Goal: Information Seeking & Learning: Learn about a topic

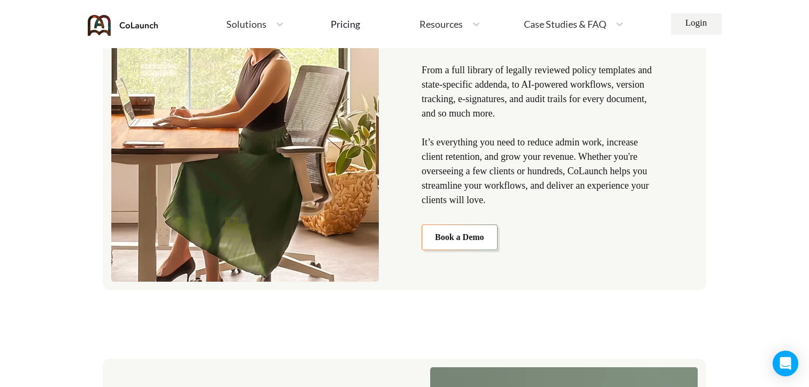
scroll to position [1315, 0]
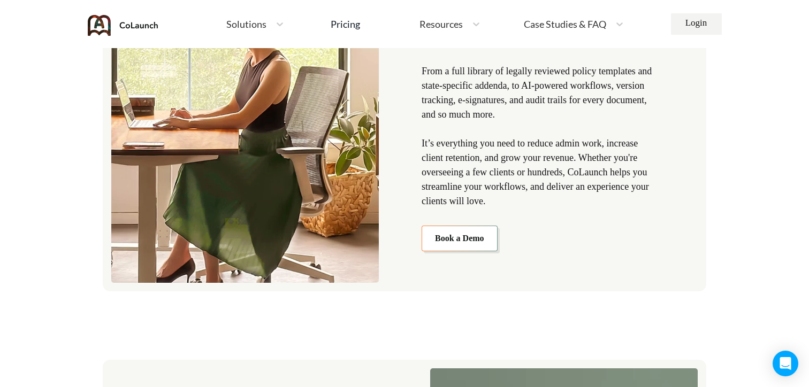
drag, startPoint x: 494, startPoint y: 66, endPoint x: 488, endPoint y: 66, distance: 6.4
click at [494, 66] on p "With CoLaunch’s centralized smart workspace, you can generate, update, and sync…" at bounding box center [539, 100] width 237 height 217
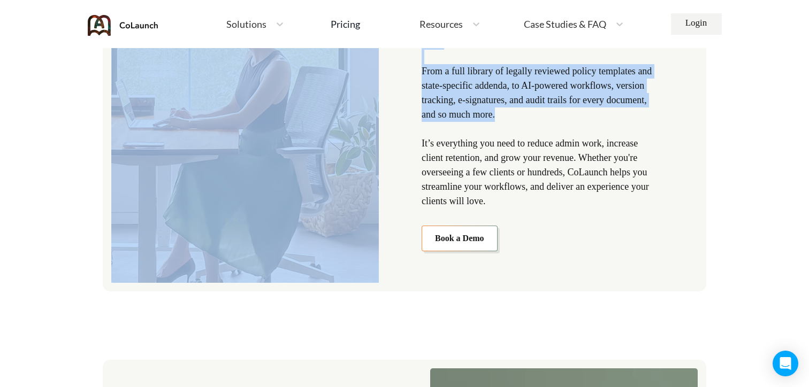
drag, startPoint x: 582, startPoint y: 121, endPoint x: 397, endPoint y: 73, distance: 191.7
click at [397, 73] on div "Save time while keeping clients compliant With CoLaunch’s centralized smart wor…" at bounding box center [404, 60] width 603 height 462
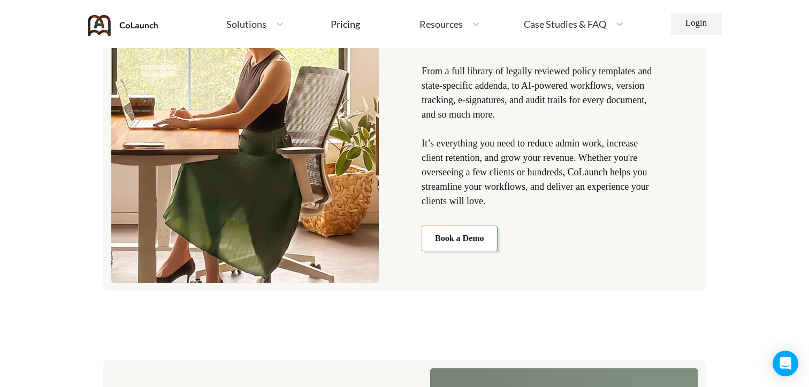
click at [435, 73] on p "With CoLaunch’s centralized smart workspace, you can generate, update, and sync…" at bounding box center [539, 100] width 237 height 217
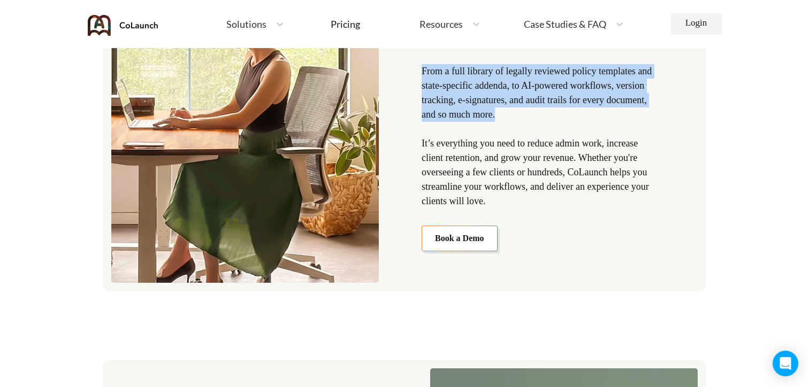
drag, startPoint x: 424, startPoint y: 72, endPoint x: 571, endPoint y: 121, distance: 155.1
click at [571, 121] on p "With CoLaunch’s centralized smart workspace, you can generate, update, and sync…" at bounding box center [539, 100] width 237 height 217
copy p "From a full library of legally reviewed policy templates and state-specific add…"
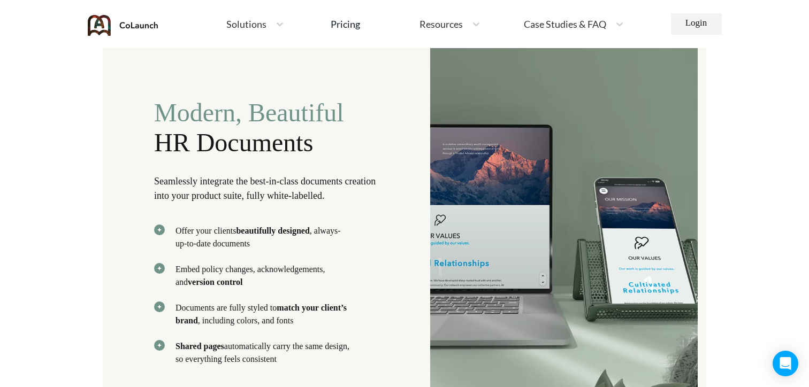
scroll to position [1696, 0]
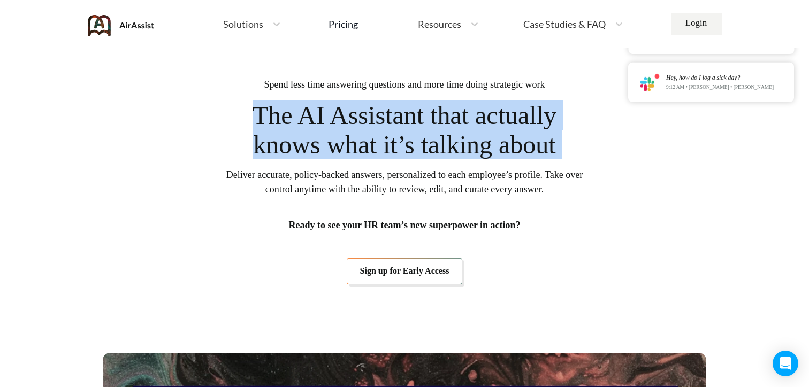
drag, startPoint x: 577, startPoint y: 155, endPoint x: 239, endPoint y: 127, distance: 338.7
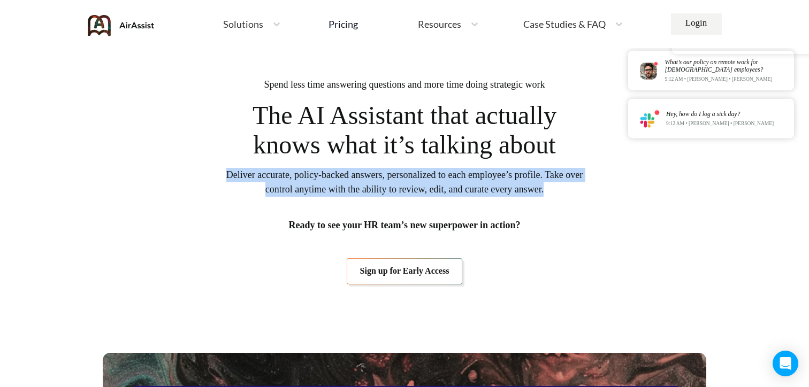
drag, startPoint x: 590, startPoint y: 188, endPoint x: 220, endPoint y: 175, distance: 369.8
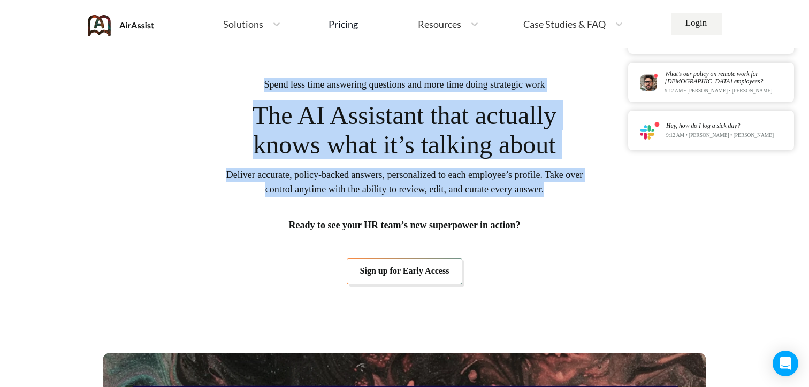
drag, startPoint x: 248, startPoint y: 84, endPoint x: 596, endPoint y: 194, distance: 365.6
copy section "Spend less time answering questions and more time doing strategic work The AI A…"
